Goal: Check status: Check status

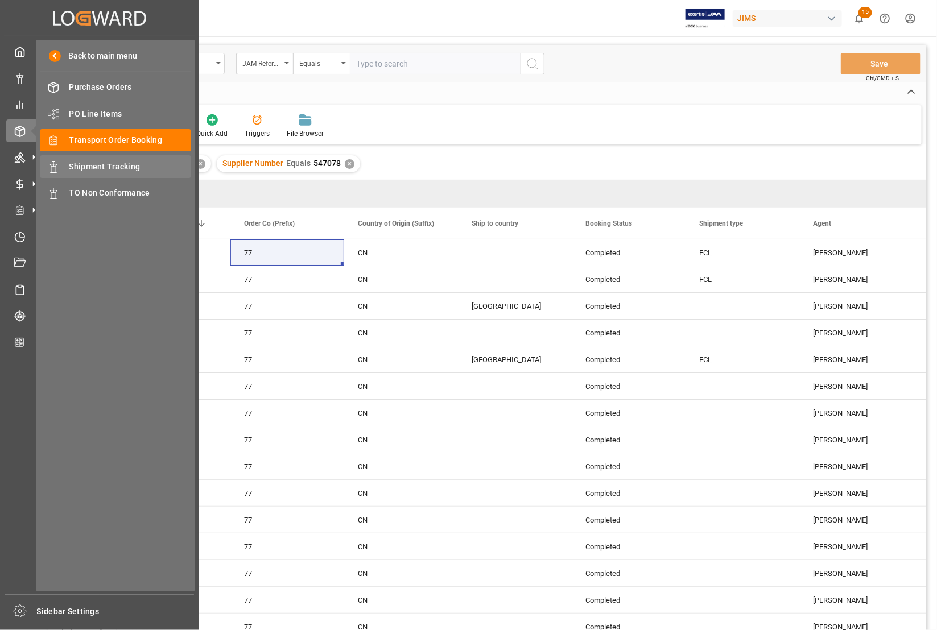
click at [92, 166] on span "Shipment Tracking" at bounding box center [130, 167] width 122 height 12
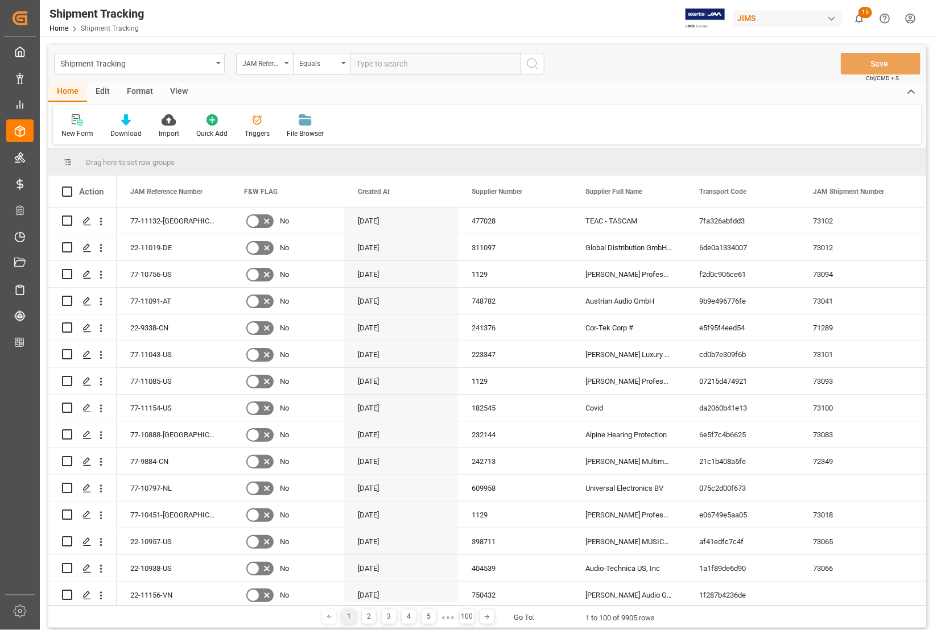
click at [380, 65] on input "text" at bounding box center [435, 64] width 171 height 22
type input "77-11130-[GEOGRAPHIC_DATA]"
click at [533, 60] on icon "search button" at bounding box center [533, 64] width 14 height 14
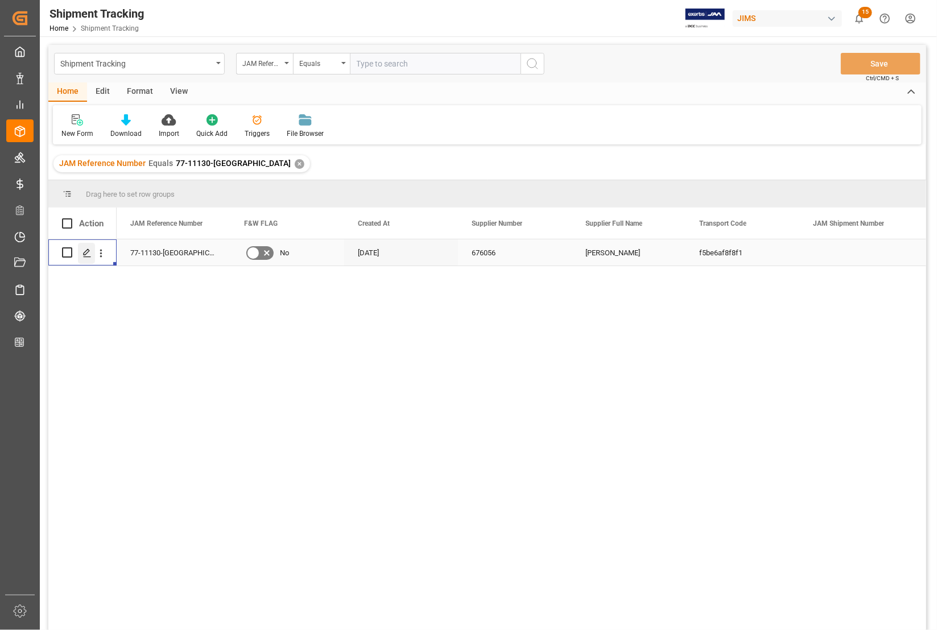
click at [87, 251] on icon "Press SPACE to select this row." at bounding box center [87, 253] width 9 height 9
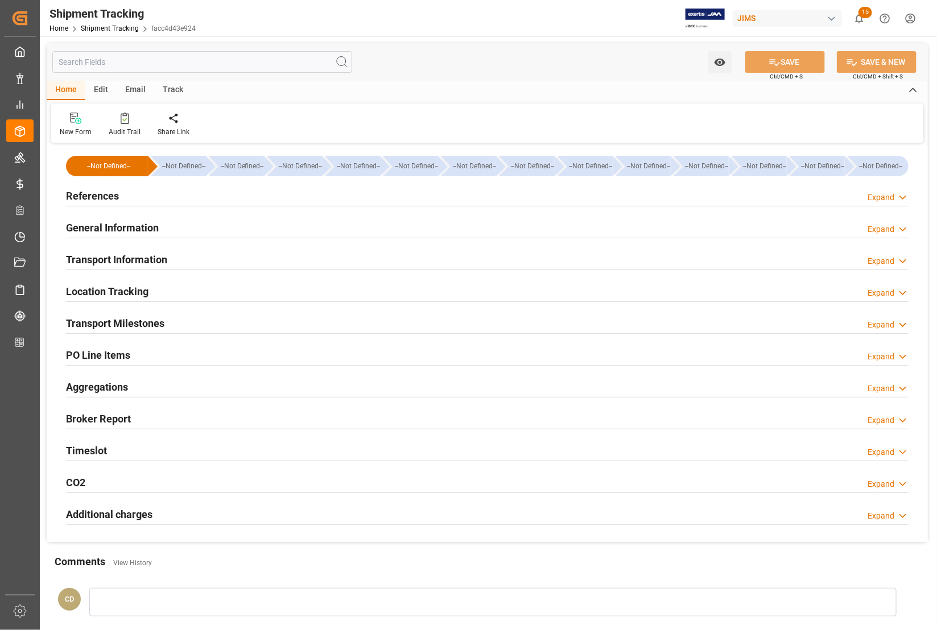
type input "[DATE]"
click at [101, 193] on h2 "References" at bounding box center [92, 195] width 53 height 15
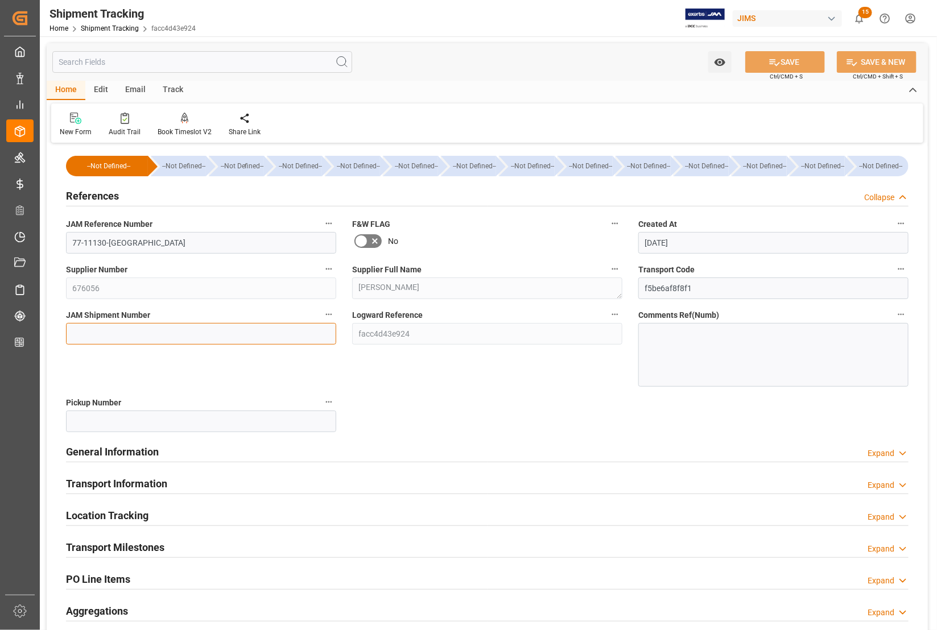
click at [77, 332] on input at bounding box center [201, 334] width 270 height 22
type input "73104"
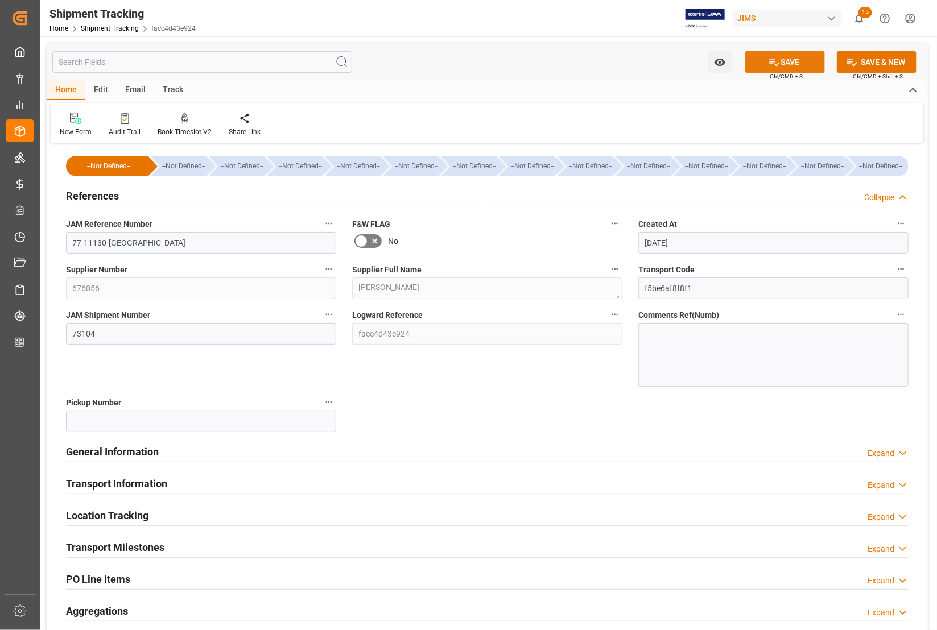
click at [763, 61] on button "SAVE" at bounding box center [785, 62] width 80 height 22
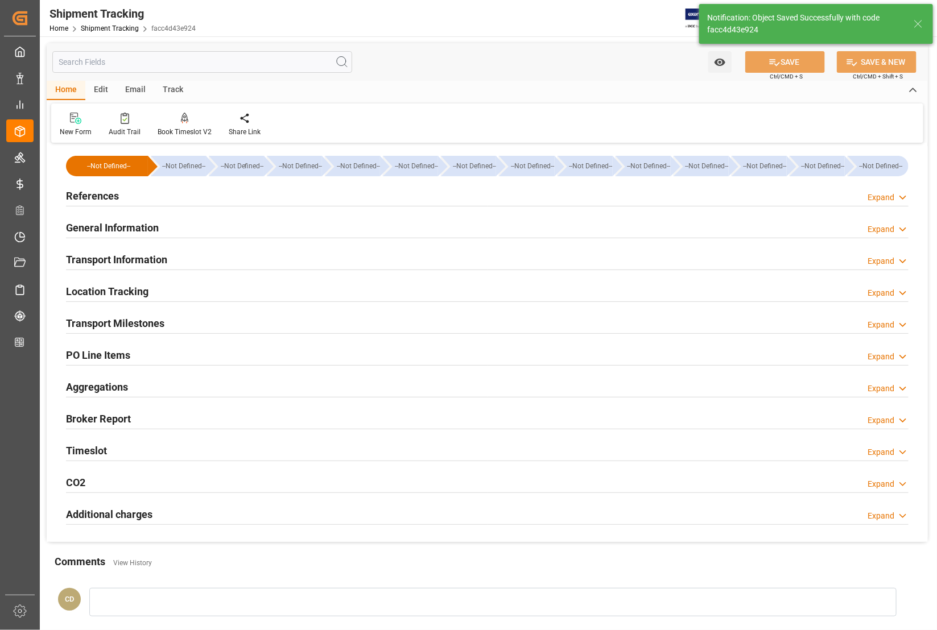
click at [94, 193] on h2 "References" at bounding box center [92, 195] width 53 height 15
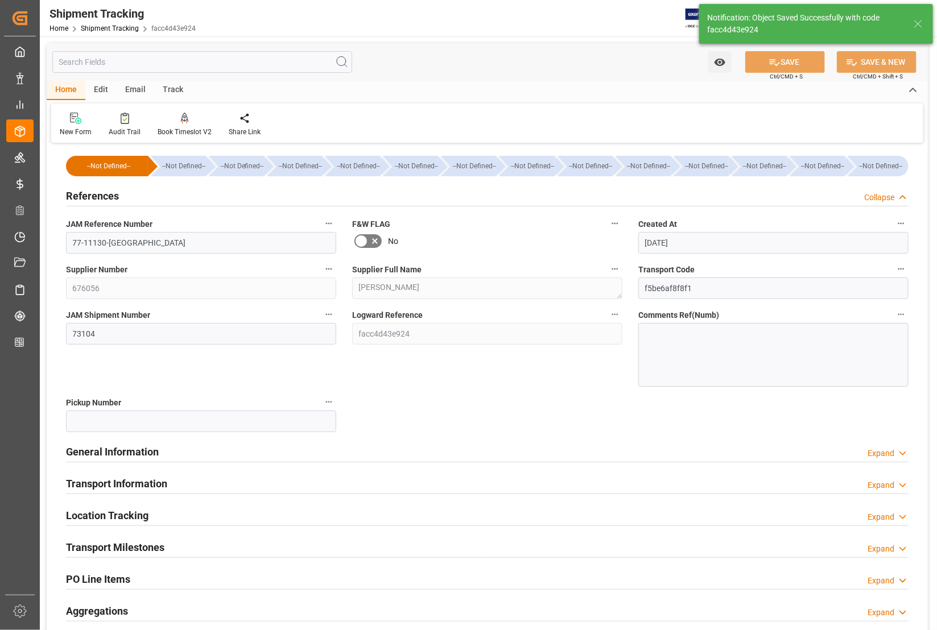
click at [90, 191] on h2 "References" at bounding box center [92, 195] width 53 height 15
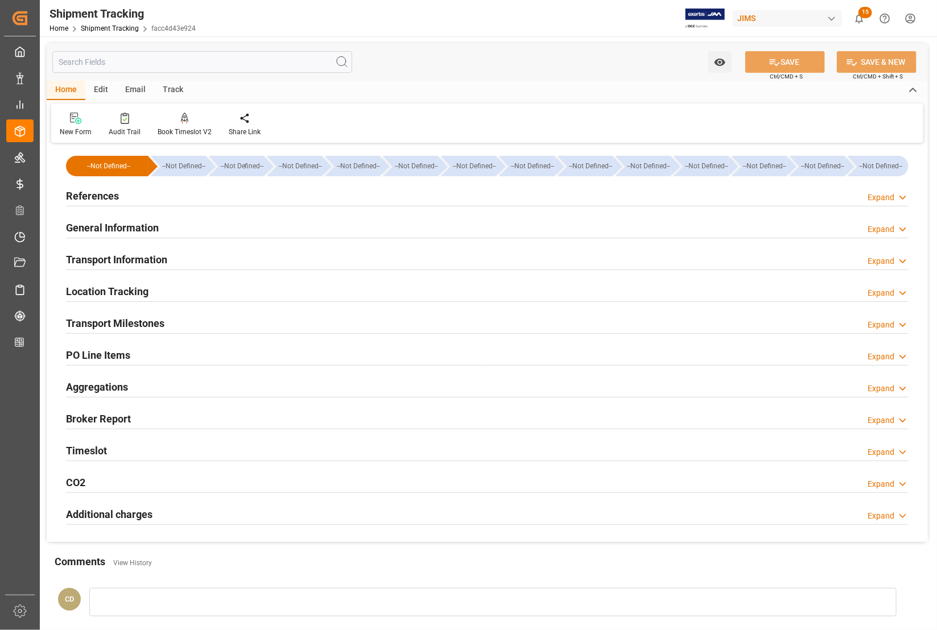
click at [97, 260] on h2 "Transport Information" at bounding box center [116, 259] width 101 height 15
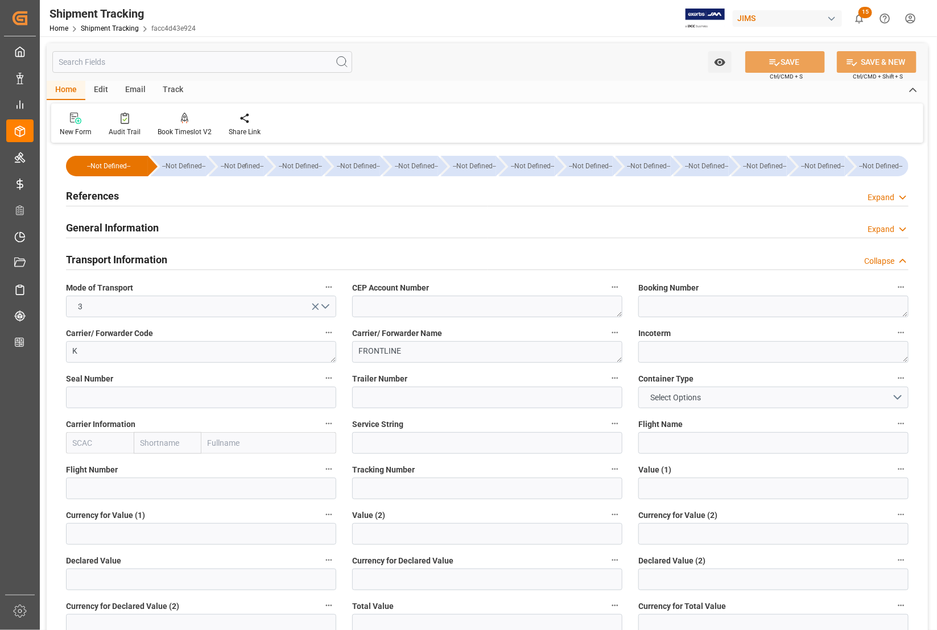
click at [97, 260] on h2 "Transport Information" at bounding box center [116, 259] width 101 height 15
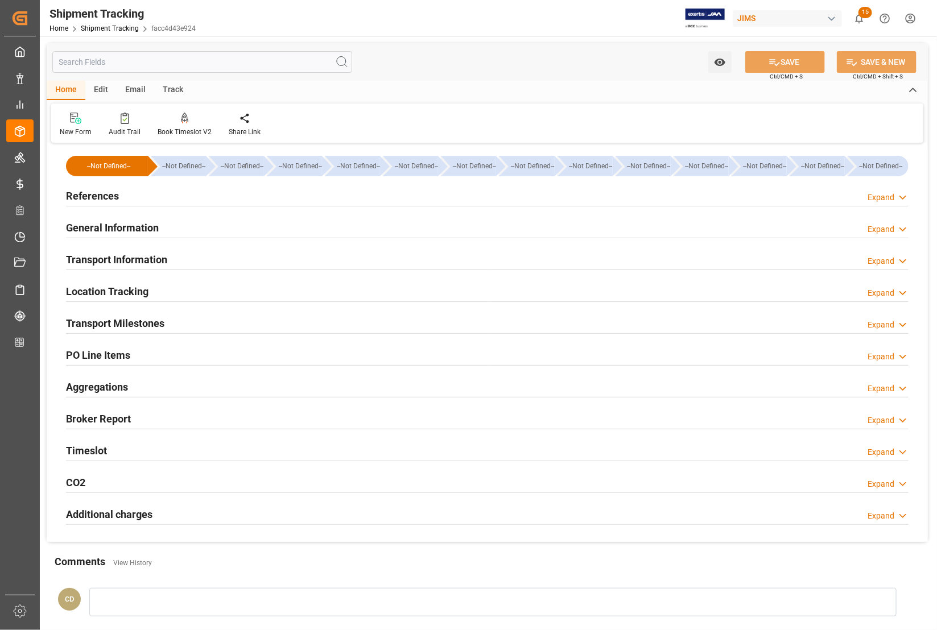
click at [98, 326] on h2 "Transport Milestones" at bounding box center [115, 323] width 98 height 15
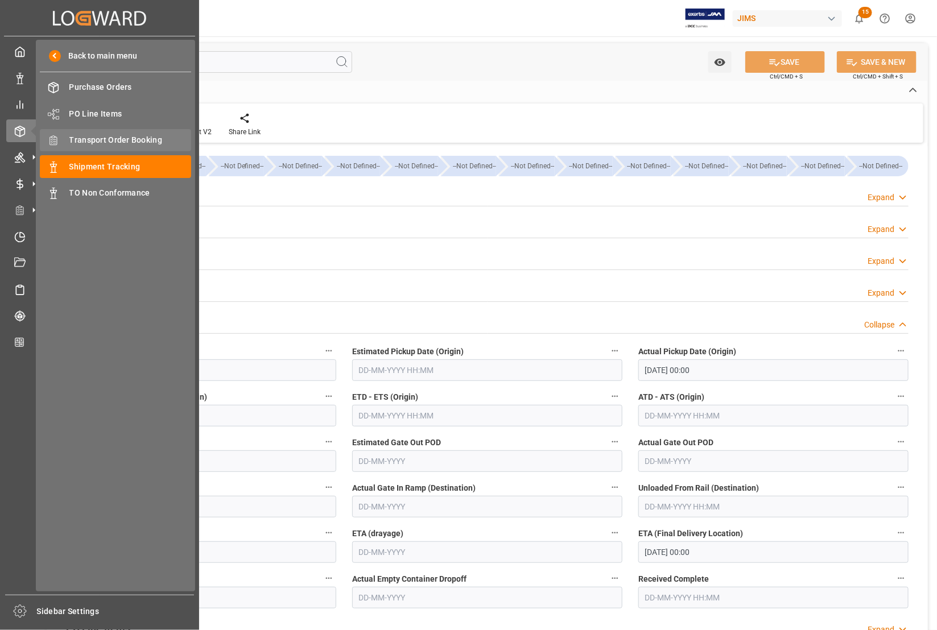
click at [78, 138] on span "Transport Order Booking" at bounding box center [130, 140] width 122 height 12
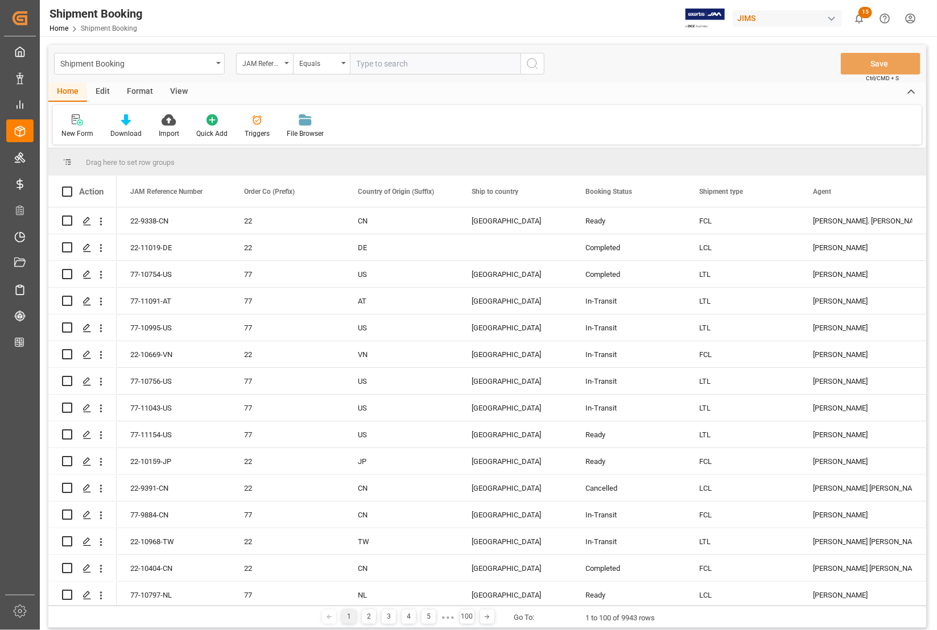
click at [360, 66] on input "text" at bounding box center [435, 64] width 171 height 22
type input "77-11130-[GEOGRAPHIC_DATA]"
click at [533, 63] on icon "search button" at bounding box center [533, 64] width 14 height 14
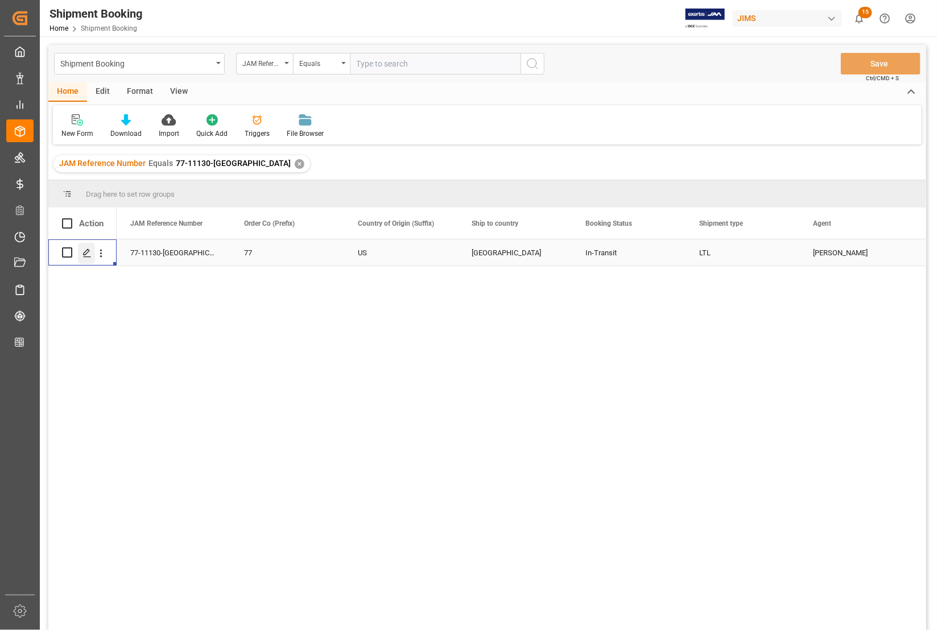
click at [85, 253] on icon "Press SPACE to select this row." at bounding box center [87, 253] width 9 height 9
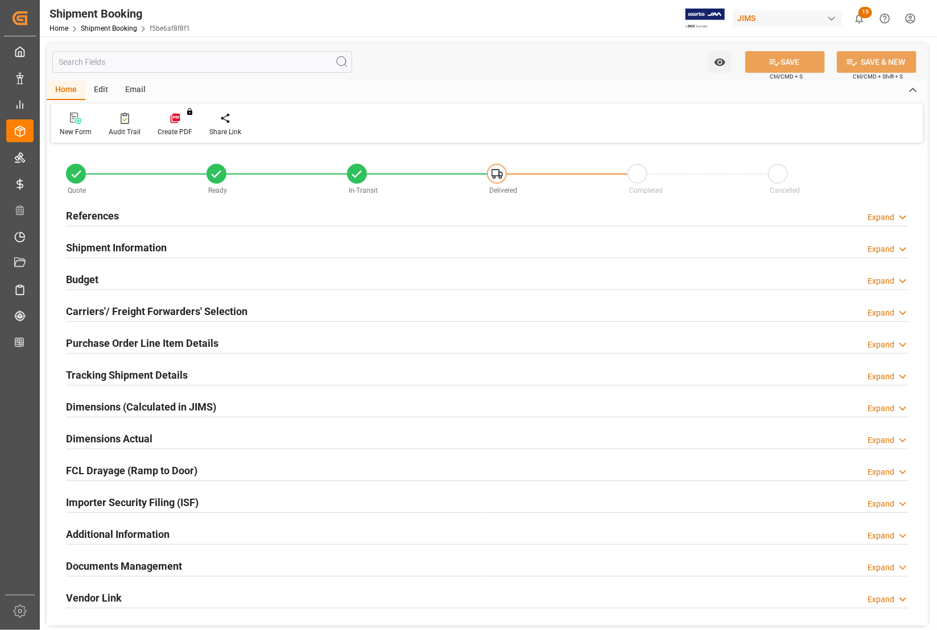
type input "1530"
click at [84, 277] on h2 "Budget" at bounding box center [82, 279] width 32 height 15
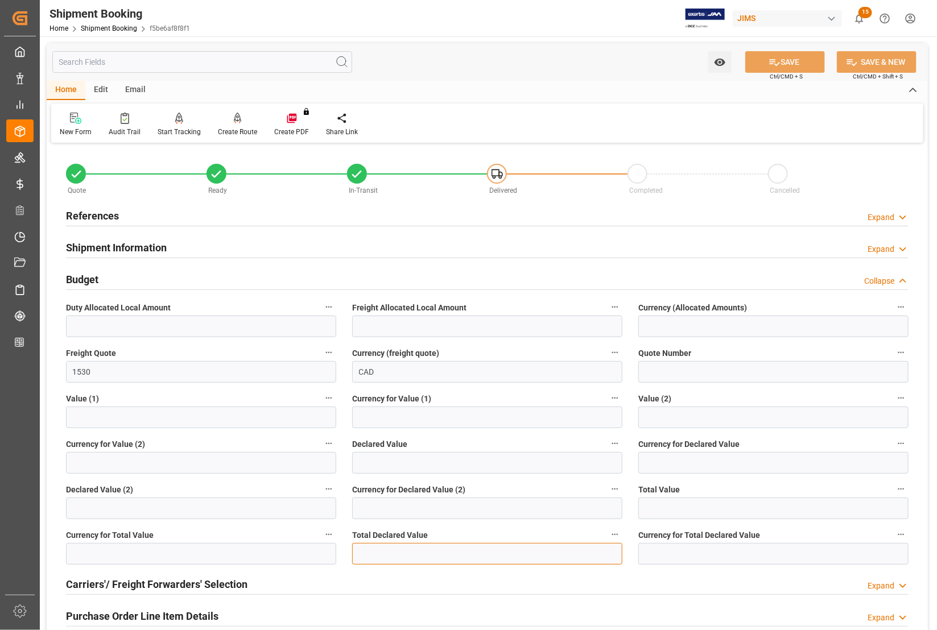
click at [396, 545] on input "text" at bounding box center [487, 554] width 270 height 22
type input "98193"
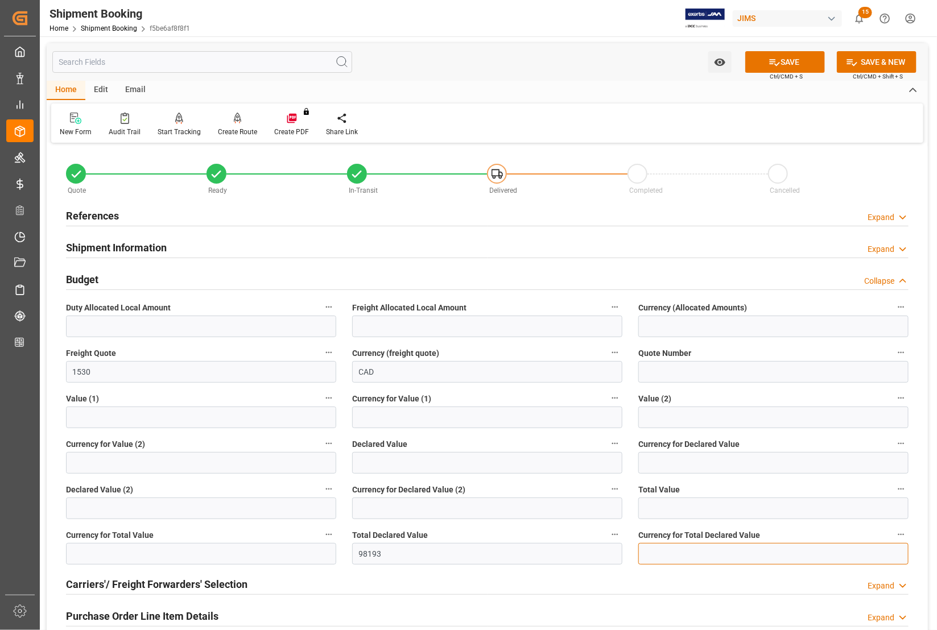
click at [656, 553] on input at bounding box center [773, 554] width 270 height 22
type input "USD"
click at [71, 275] on h2 "Budget" at bounding box center [82, 279] width 32 height 15
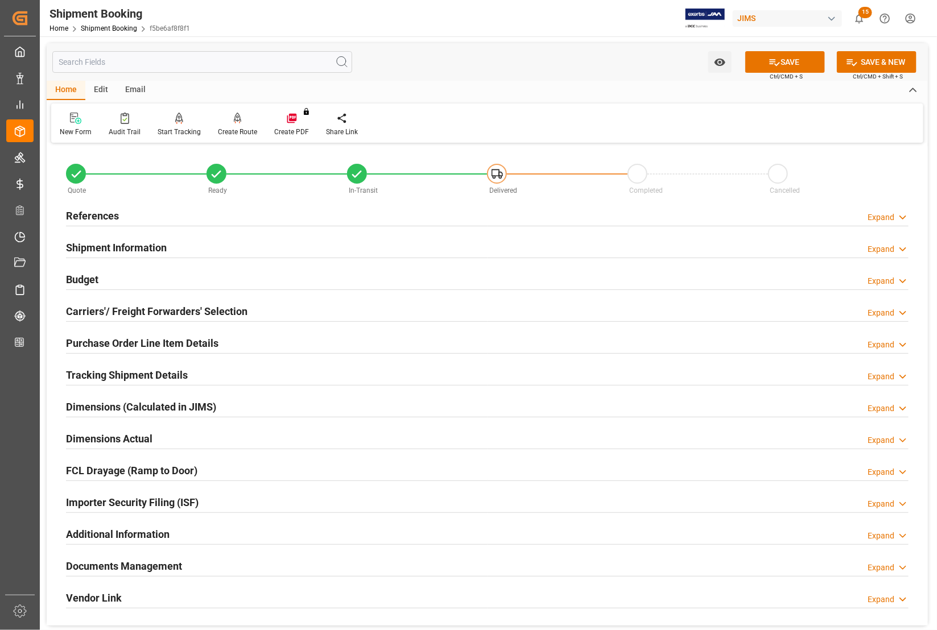
click at [96, 306] on h2 "Carriers'/ Freight Forwarders' Selection" at bounding box center [157, 311] width 182 height 15
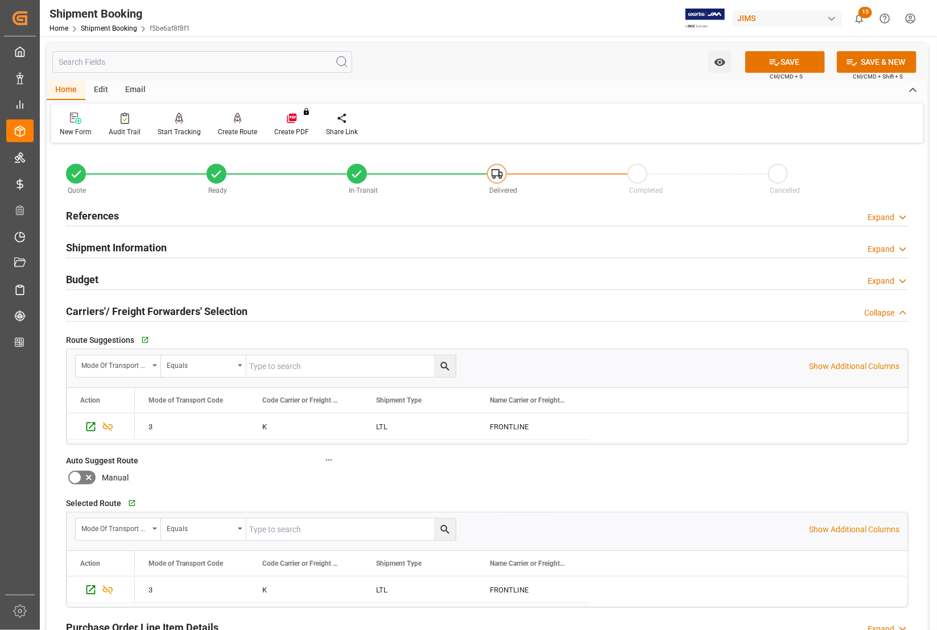
click at [96, 306] on h2 "Carriers'/ Freight Forwarders' Selection" at bounding box center [157, 311] width 182 height 15
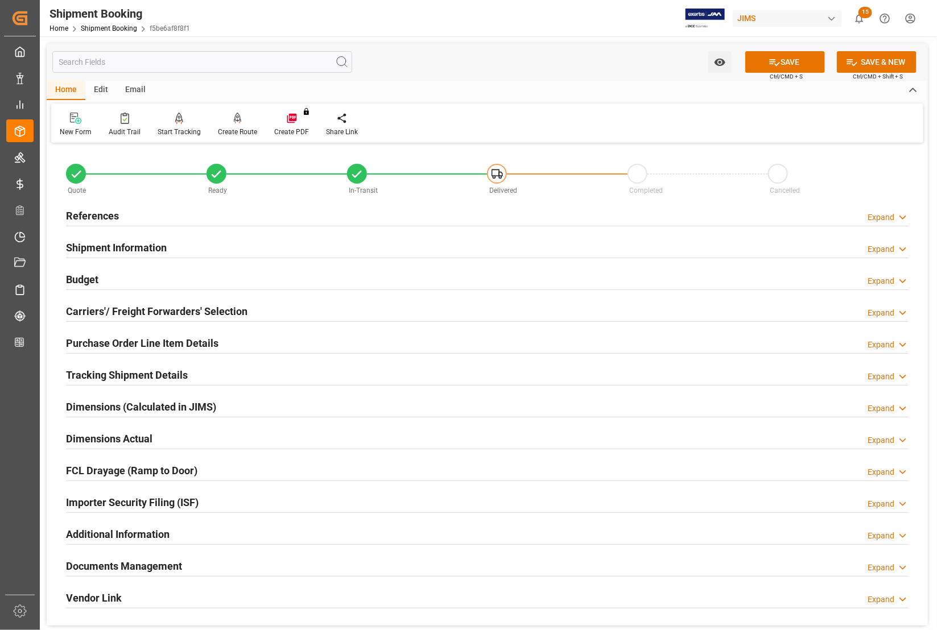
click at [75, 434] on h2 "Dimensions Actual" at bounding box center [109, 438] width 86 height 15
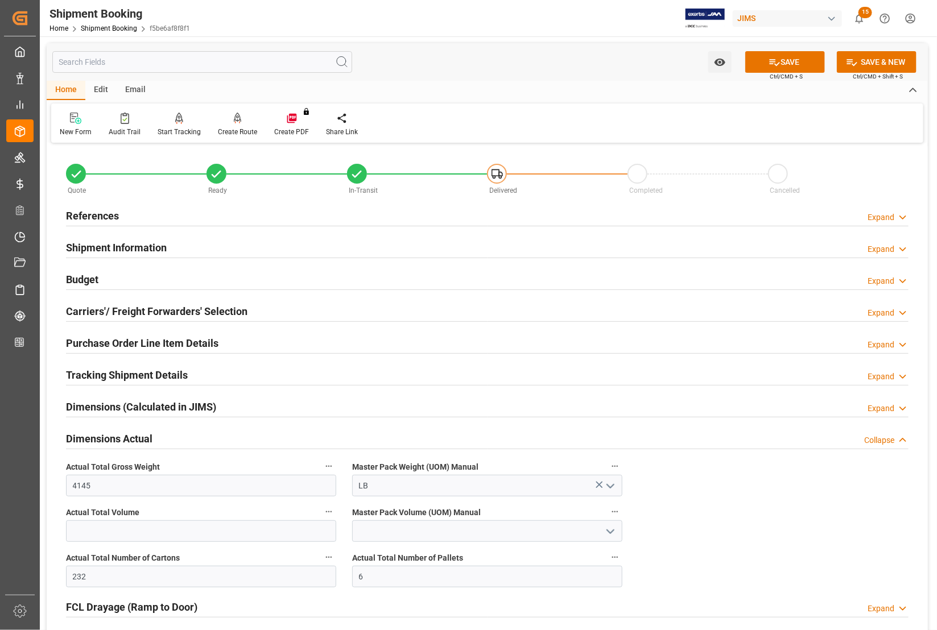
click at [566, 250] on div "Shipment Information Expand" at bounding box center [487, 247] width 843 height 22
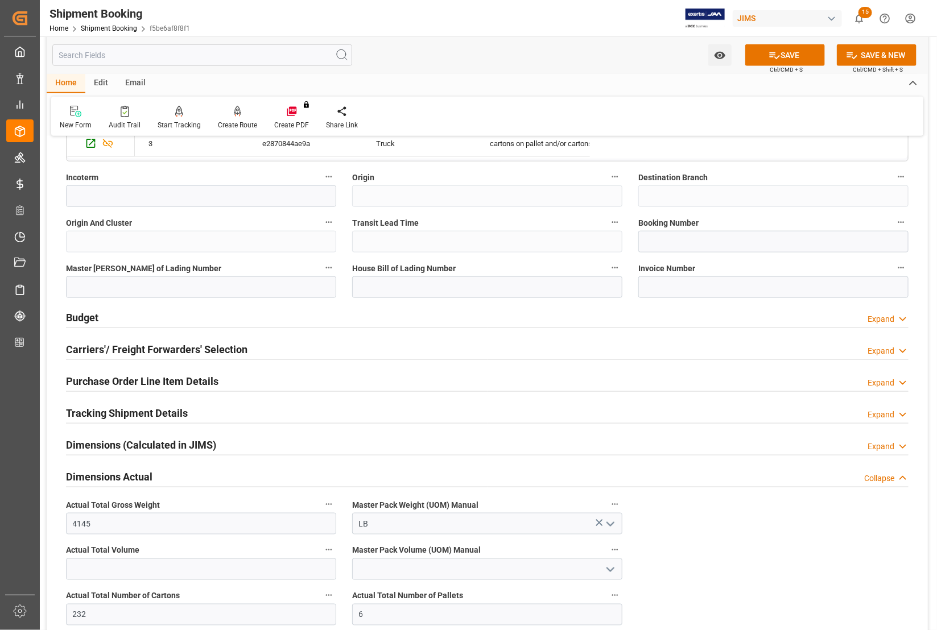
scroll to position [427, 0]
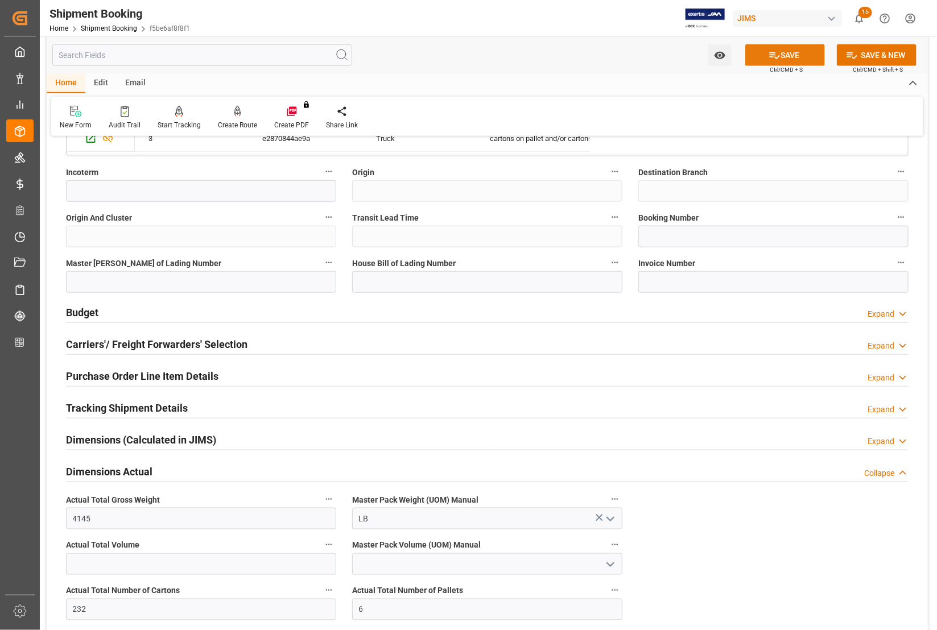
click at [783, 52] on button "SAVE" at bounding box center [785, 55] width 80 height 22
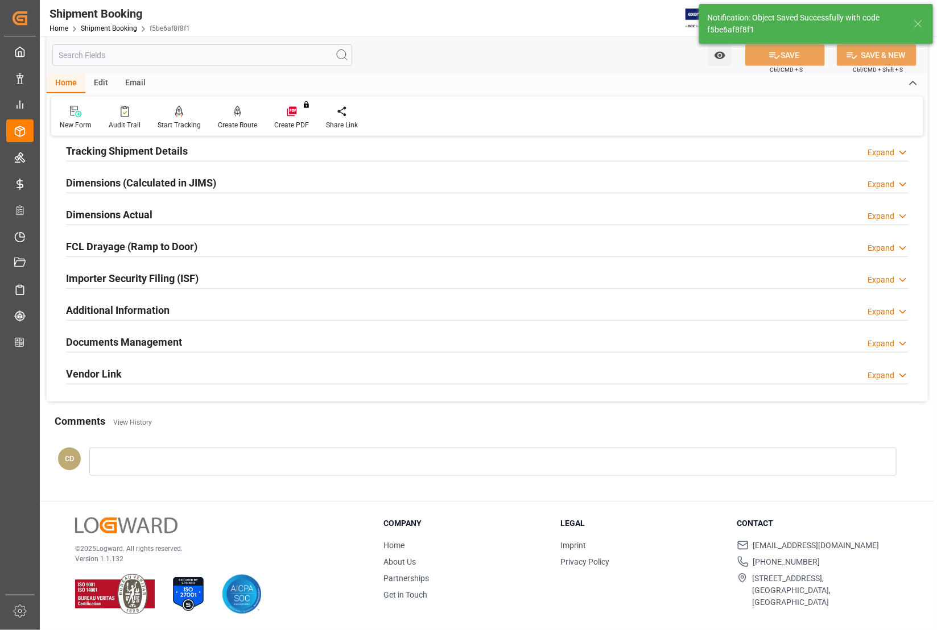
scroll to position [0, 0]
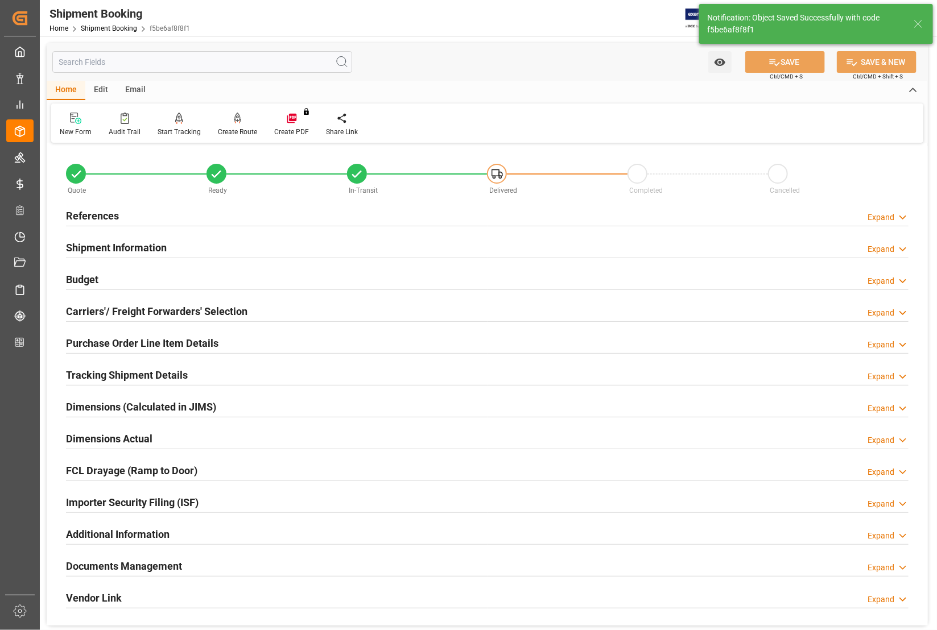
click at [101, 562] on h2 "Documents Management" at bounding box center [124, 566] width 116 height 15
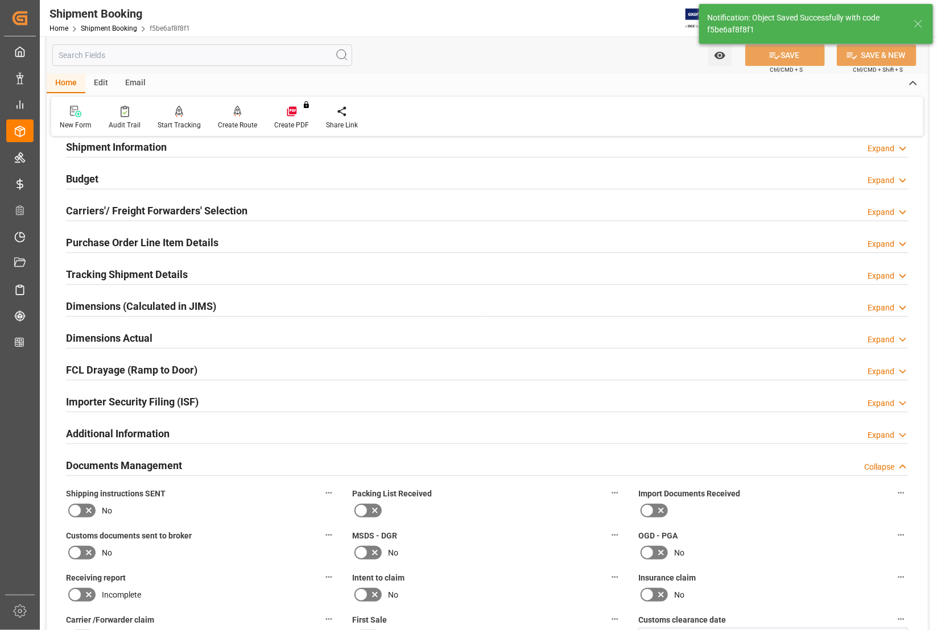
scroll to position [285, 0]
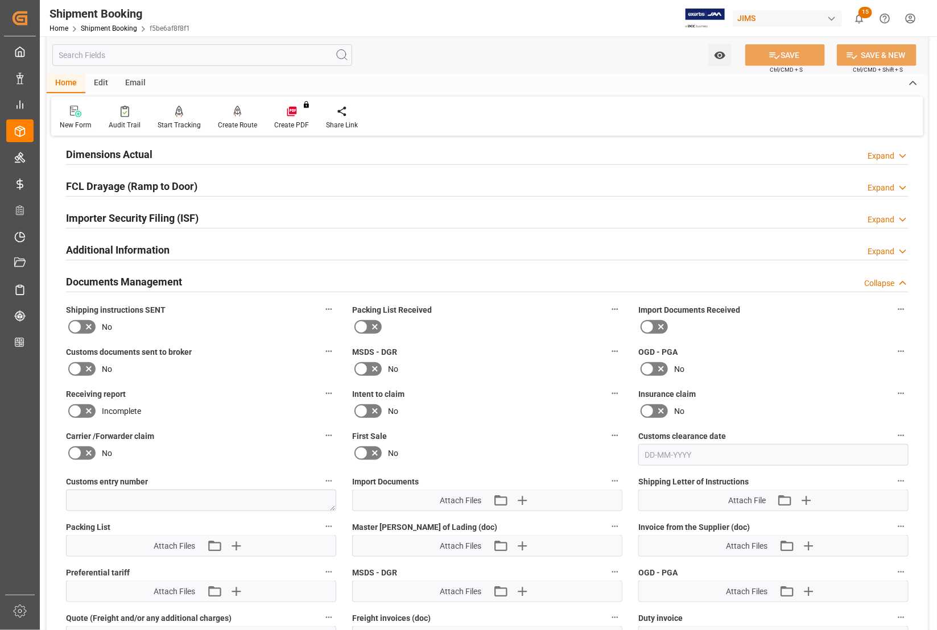
click at [658, 324] on icon at bounding box center [661, 327] width 14 height 14
click at [0, 0] on input "checkbox" at bounding box center [0, 0] width 0 height 0
click at [79, 365] on icon at bounding box center [75, 369] width 14 height 14
click at [0, 0] on input "checkbox" at bounding box center [0, 0] width 0 height 0
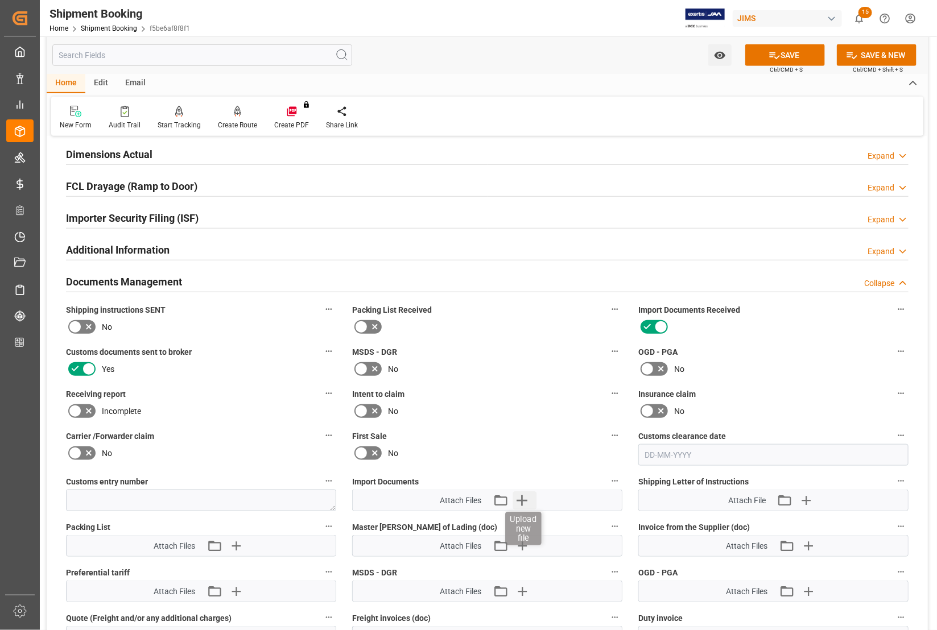
click at [524, 500] on icon "button" at bounding box center [522, 501] width 18 height 18
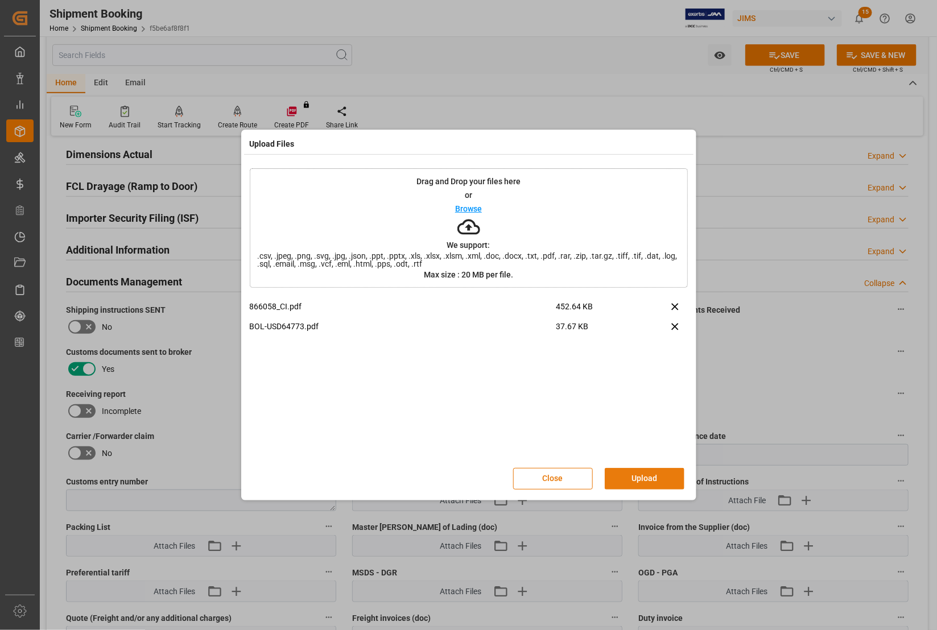
click at [646, 483] on button "Upload" at bounding box center [645, 479] width 80 height 22
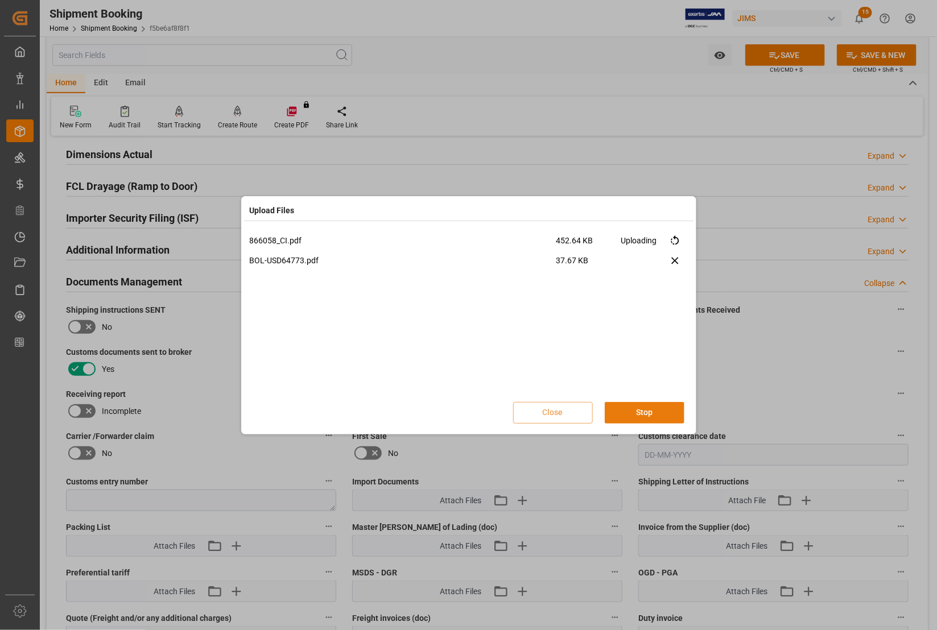
click at [641, 414] on button "Stop" at bounding box center [645, 413] width 80 height 22
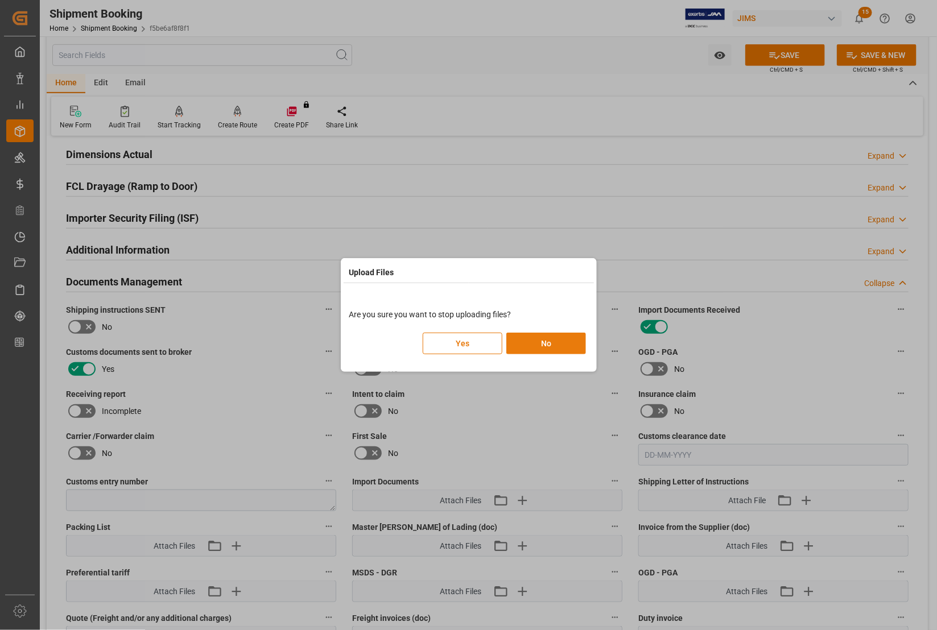
click at [546, 345] on button "No" at bounding box center [546, 344] width 80 height 22
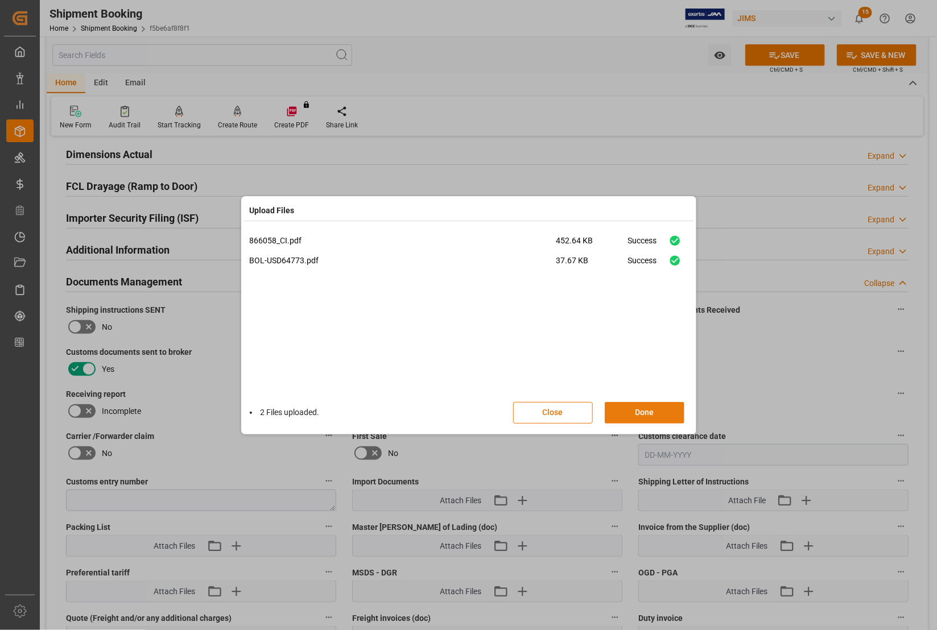
click at [653, 410] on button "Done" at bounding box center [645, 413] width 80 height 22
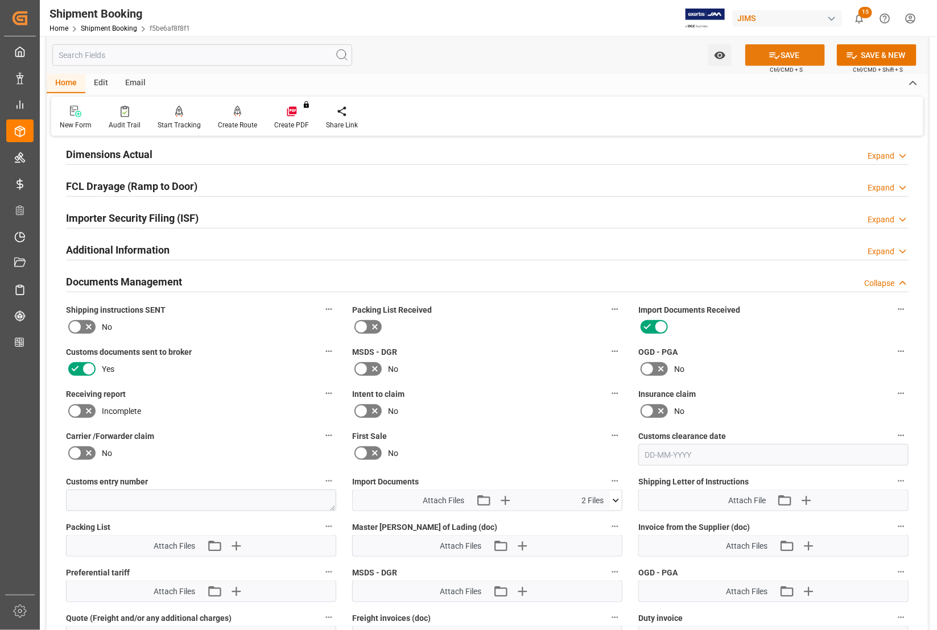
click at [769, 51] on icon at bounding box center [775, 56] width 12 height 12
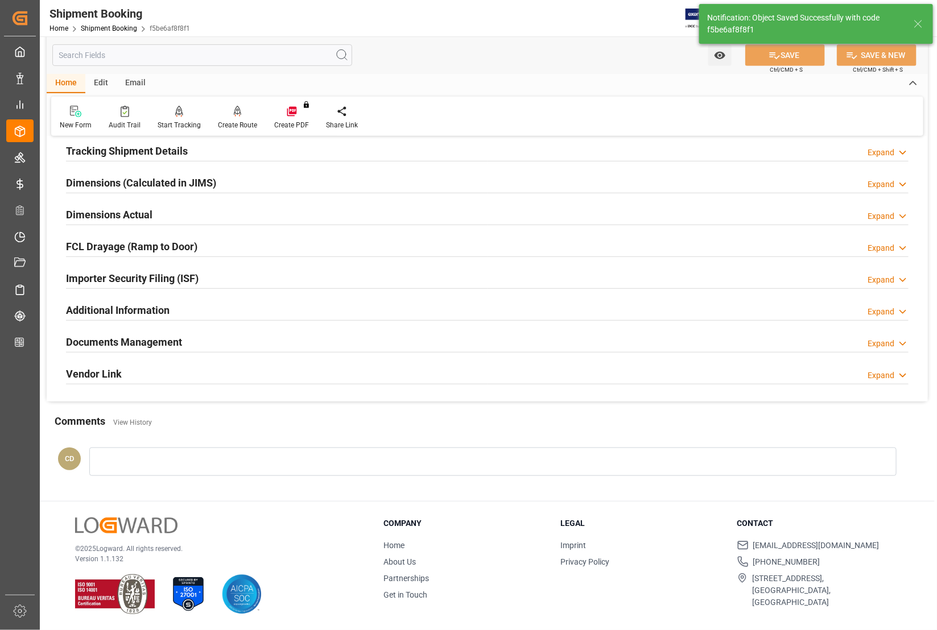
scroll to position [225, 0]
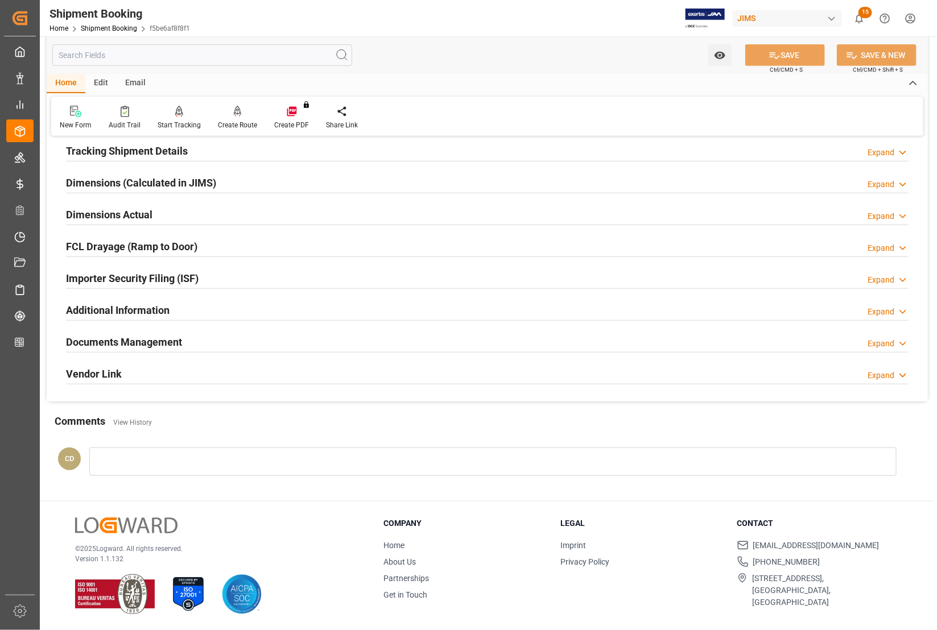
click at [546, 52] on div "Watch Option SAVE Ctrl/CMD + S SAVE & NEW Ctrl/CMD + Shift + S" at bounding box center [487, 55] width 881 height 38
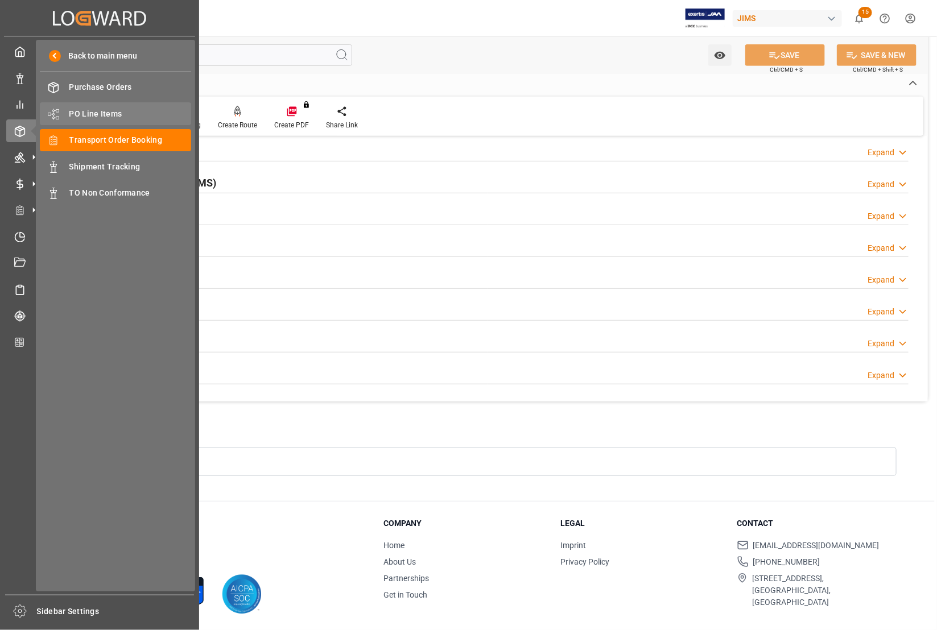
click at [88, 111] on span "PO Line Items" at bounding box center [130, 114] width 122 height 12
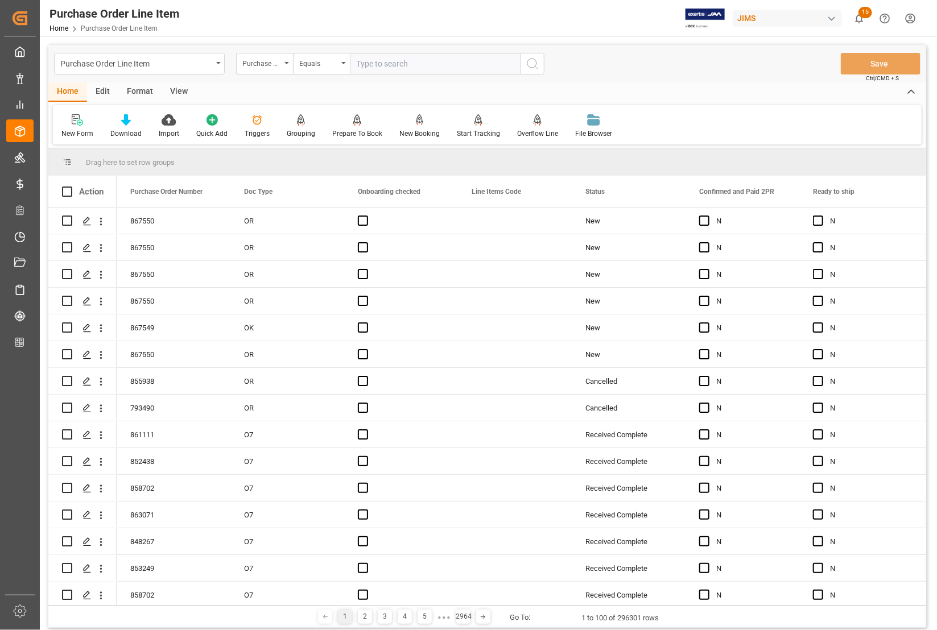
click at [379, 63] on input "text" at bounding box center [435, 64] width 171 height 22
click at [271, 63] on div "Purchase Order Number" at bounding box center [261, 62] width 39 height 13
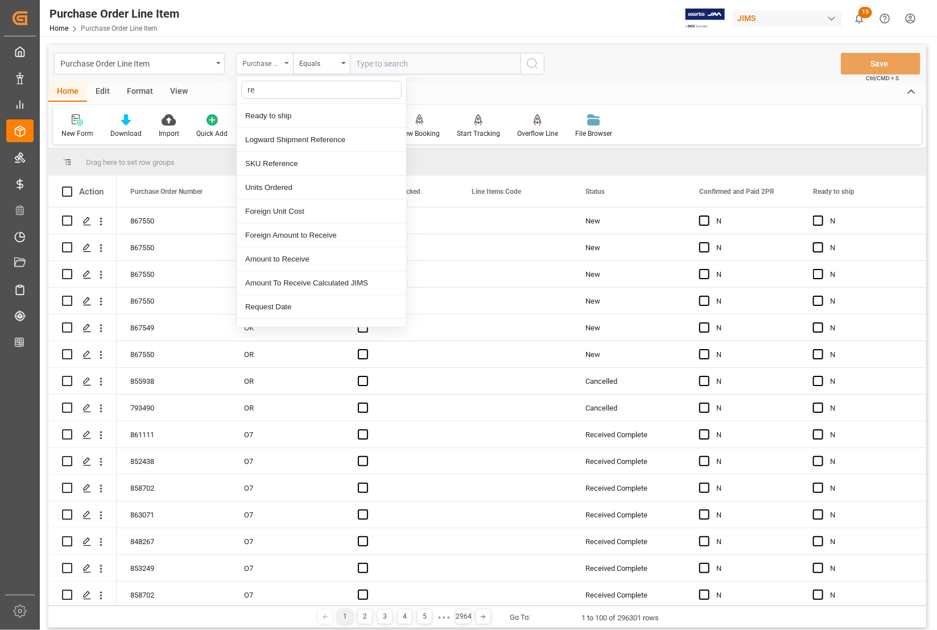
type input "ref"
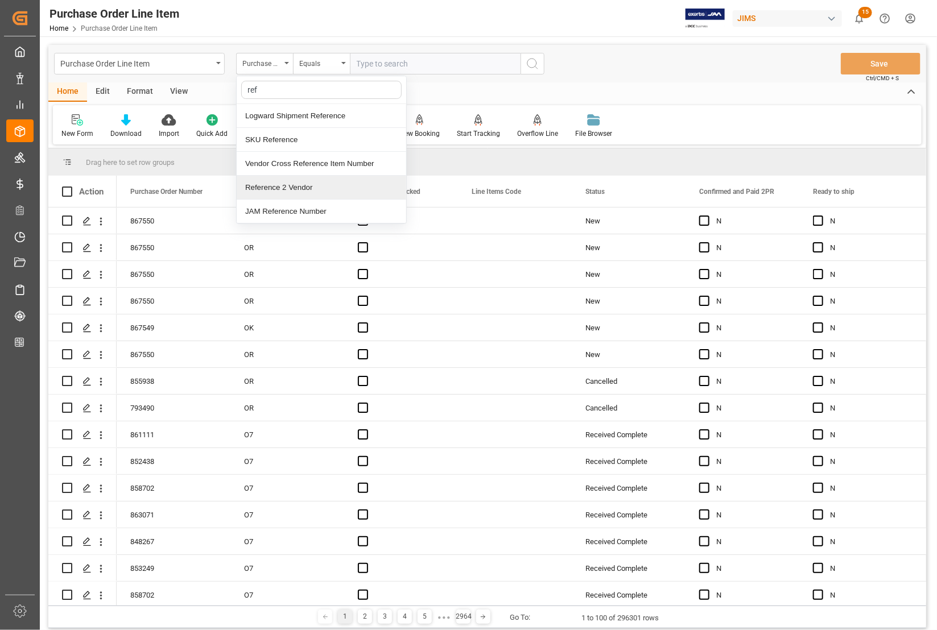
click at [281, 187] on div "Reference 2 Vendor" at bounding box center [322, 188] width 170 height 24
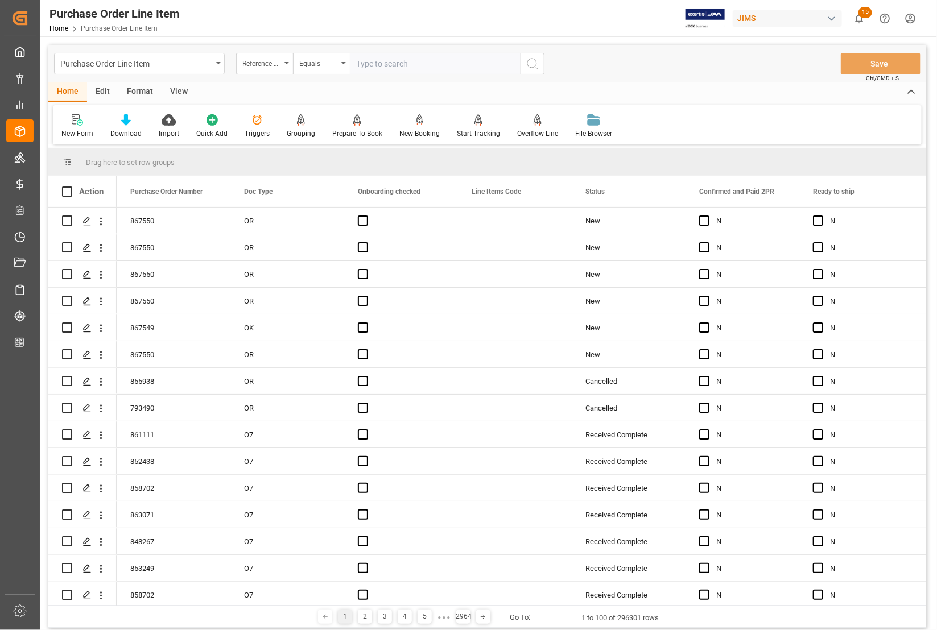
click at [174, 86] on div "View" at bounding box center [179, 92] width 35 height 19
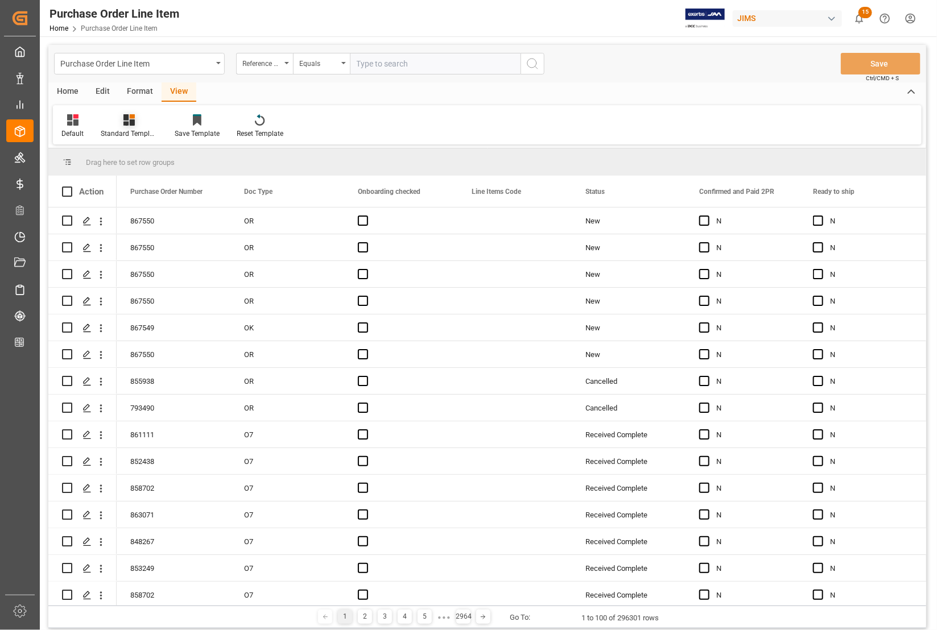
click at [124, 129] on div "Standard Templates" at bounding box center [129, 134] width 57 height 10
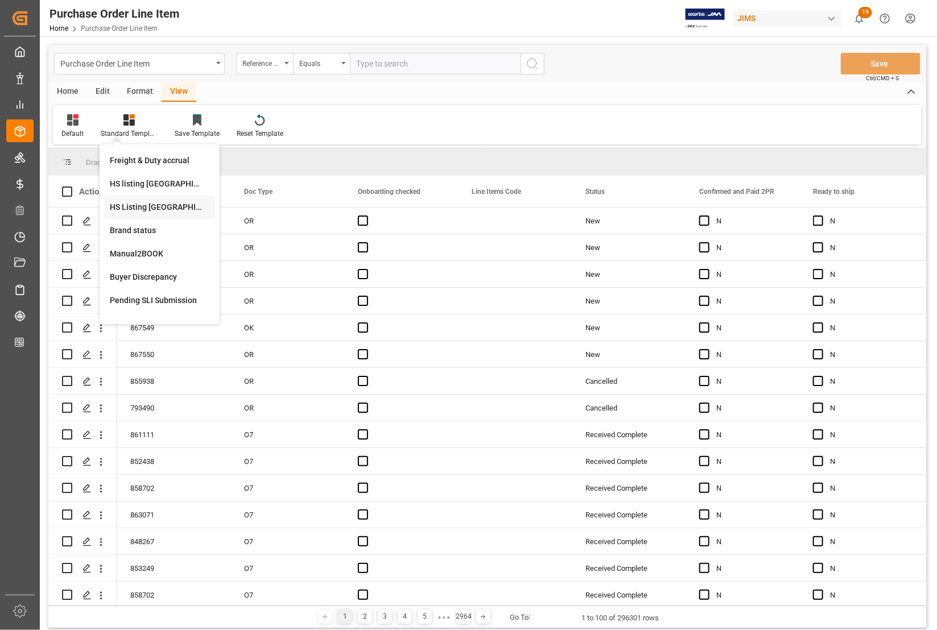
click at [123, 205] on div "HS Listing [GEOGRAPHIC_DATA]" at bounding box center [160, 207] width 100 height 12
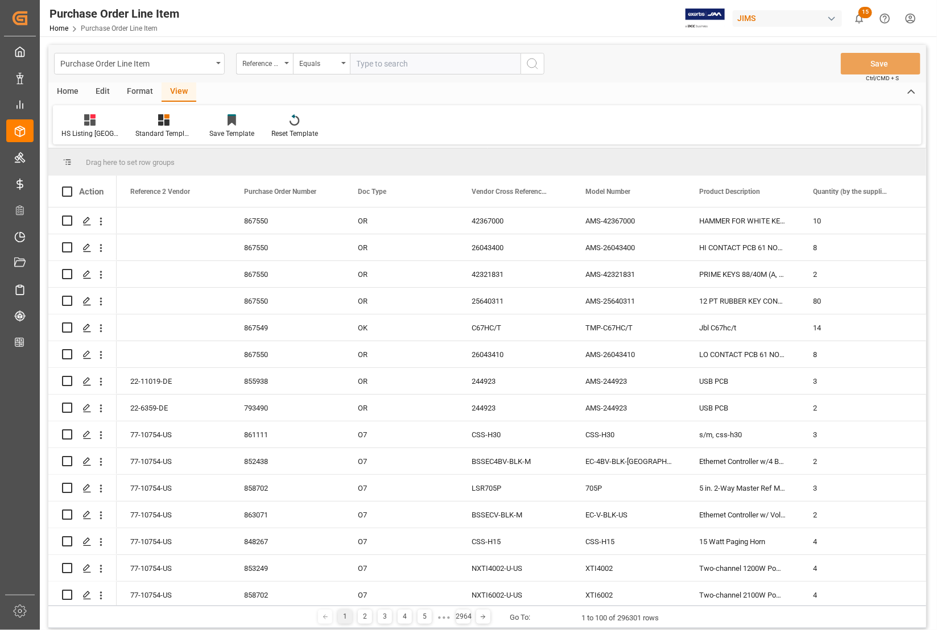
click at [372, 61] on input "text" at bounding box center [435, 64] width 171 height 22
type input "77-11130-[GEOGRAPHIC_DATA]"
click at [531, 61] on icon "search button" at bounding box center [533, 64] width 14 height 14
